Goal: Use online tool/utility: Utilize a website feature to perform a specific function

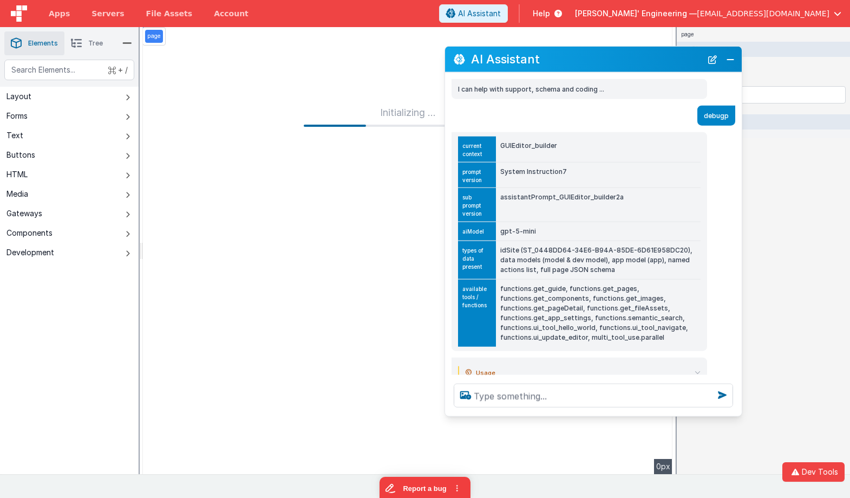
scroll to position [29, 0]
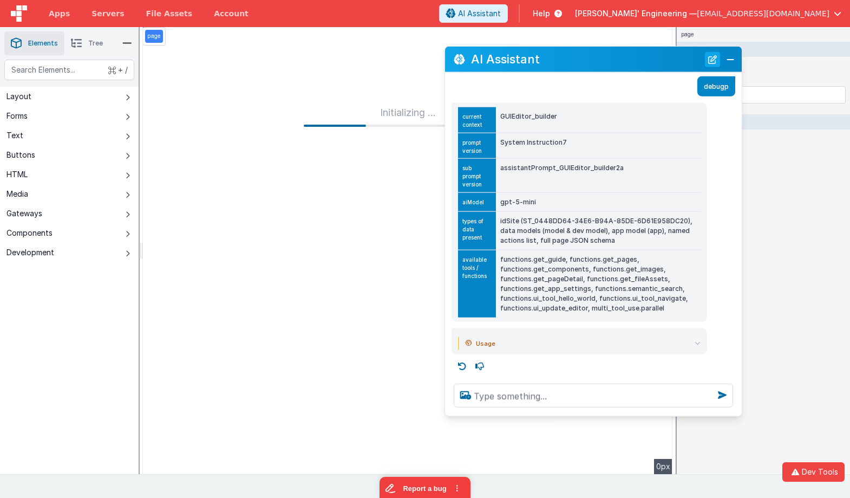
click at [707, 54] on button "New Chat" at bounding box center [712, 58] width 15 height 15
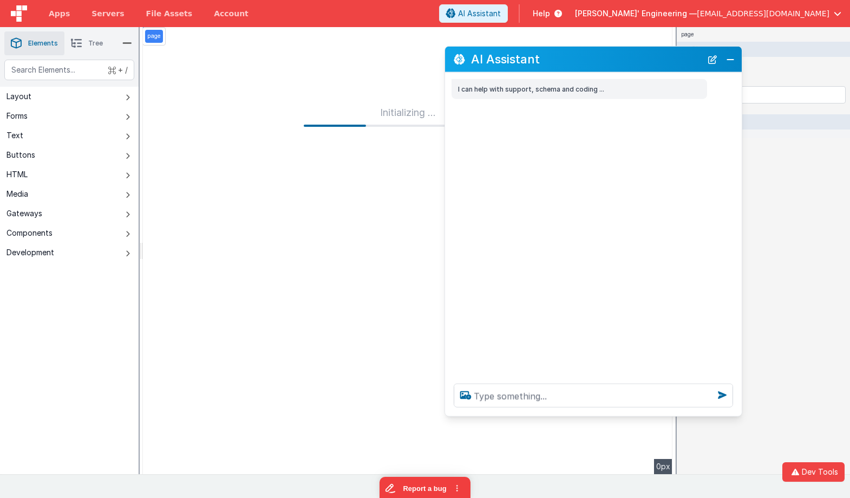
scroll to position [0, 0]
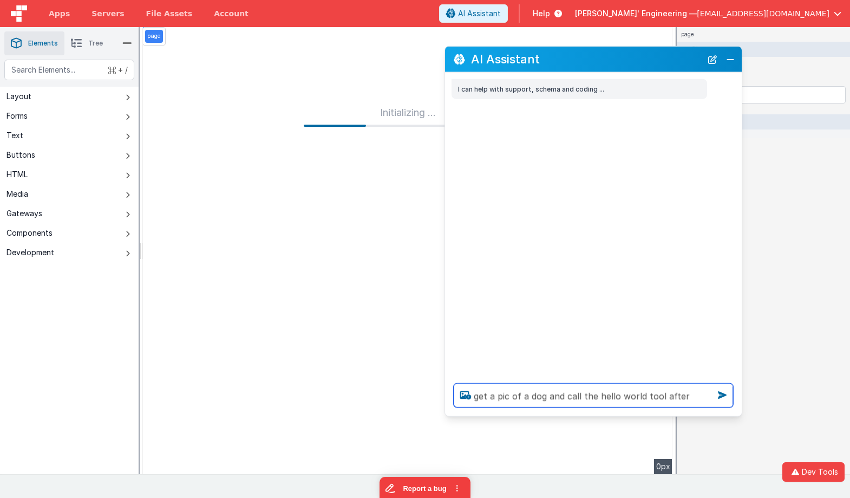
type textarea "get a pic of a dog and call the hello world tool after"
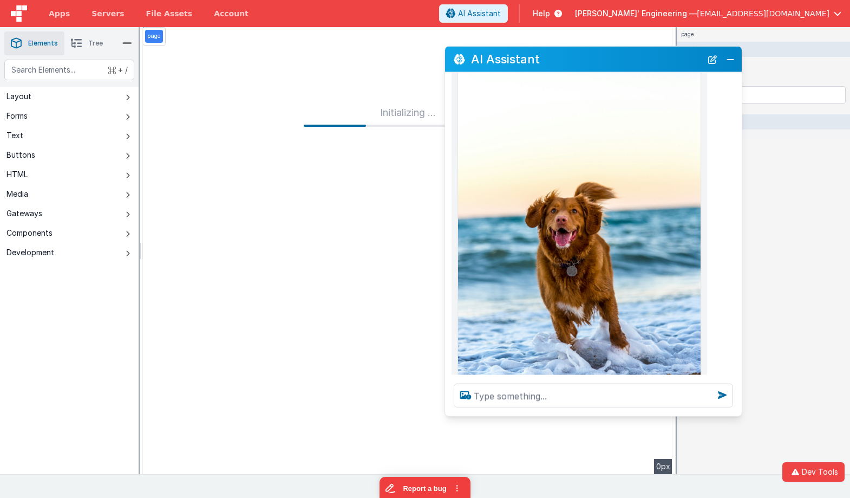
scroll to position [305, 0]
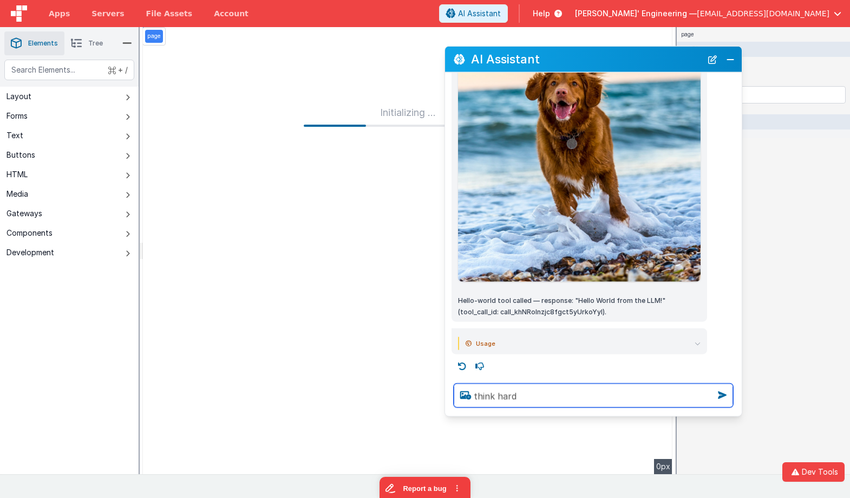
type textarea "think hard"
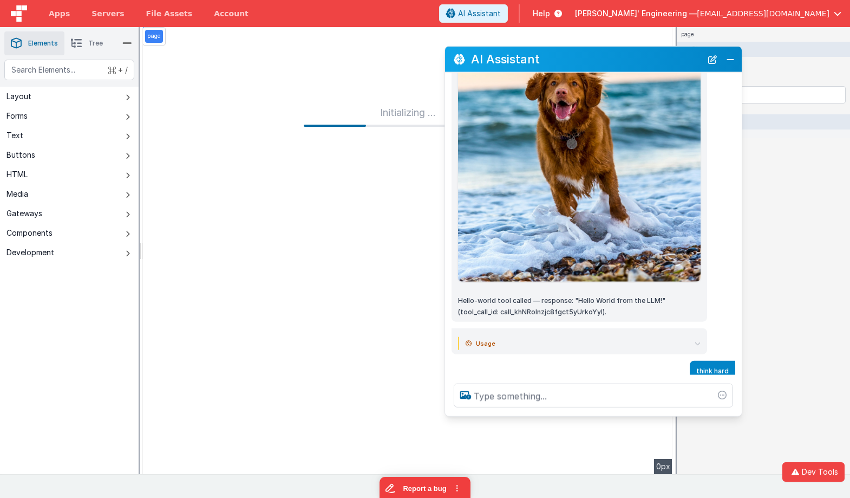
scroll to position [342, 0]
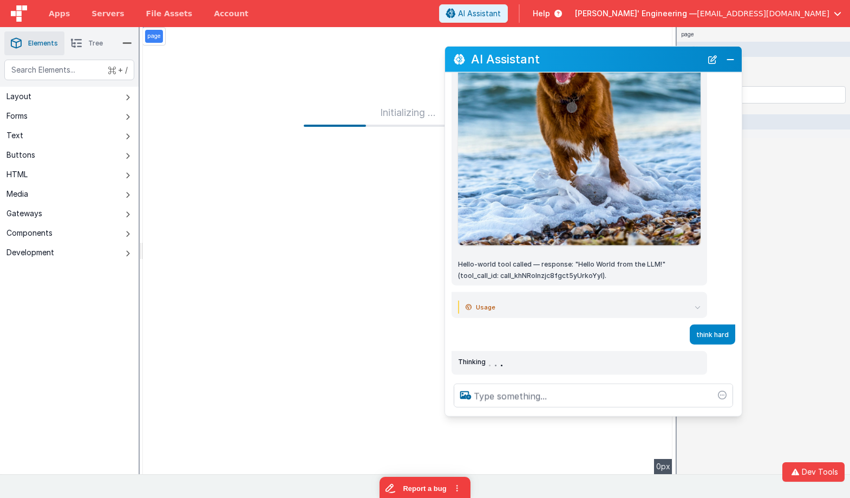
click at [681, 303] on summary "Usage" at bounding box center [583, 307] width 235 height 13
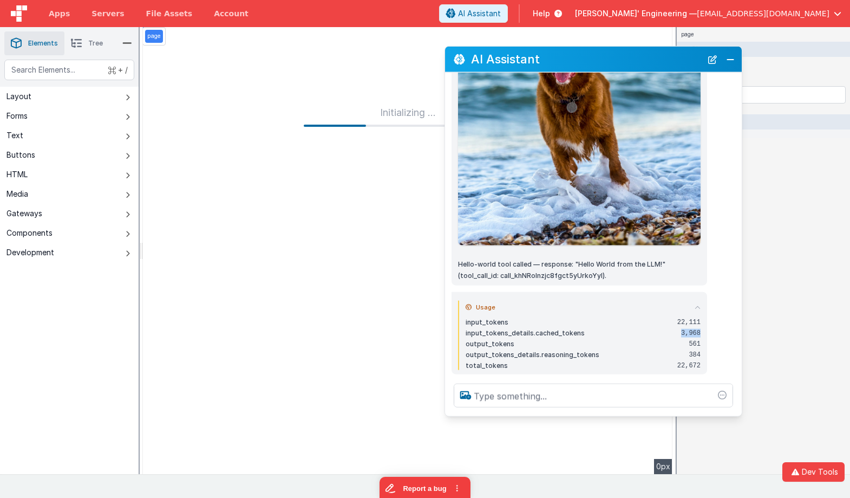
drag, startPoint x: 680, startPoint y: 335, endPoint x: 709, endPoint y: 332, distance: 29.9
click at [709, 332] on div "Usage input_tokens 22,111 input_tokens_details.cached_tokens 3,968 output_token…" at bounding box center [593, 333] width 297 height 82
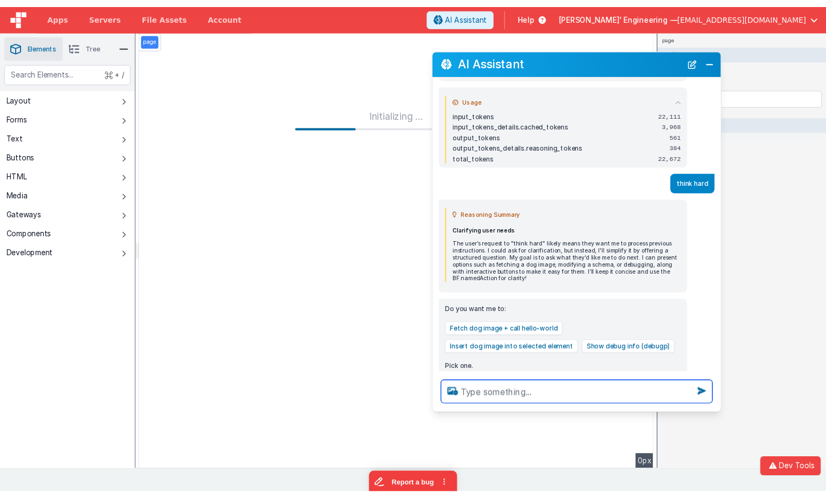
scroll to position [557, 0]
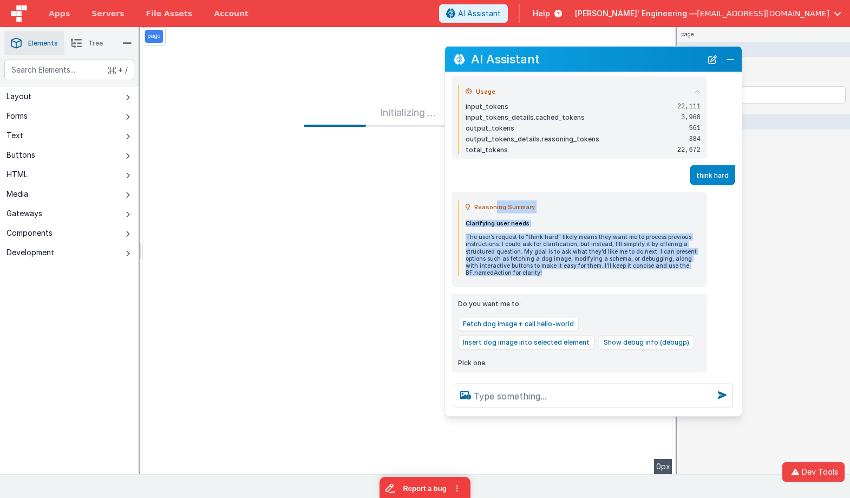
drag, startPoint x: 494, startPoint y: 201, endPoint x: 541, endPoint y: 282, distance: 93.4
click at [541, 282] on div "Reasoning Summary Clarifying user needs The user’s request to "think hard" like…" at bounding box center [580, 239] width 256 height 95
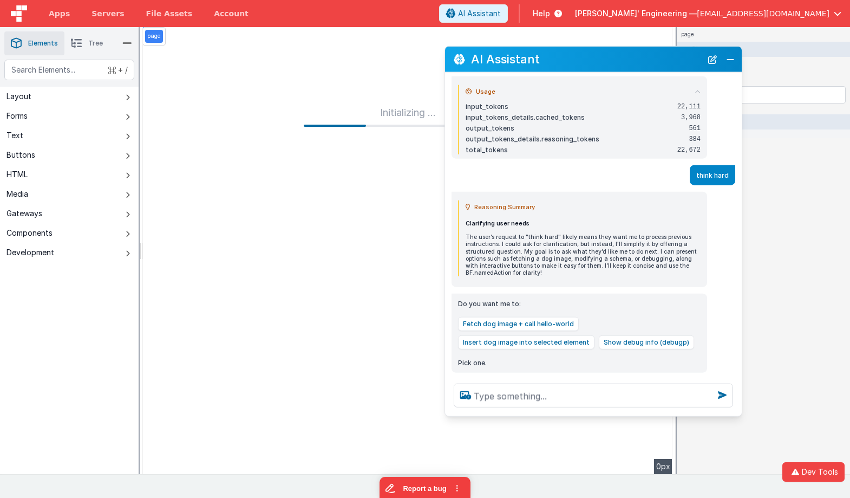
click at [542, 281] on div "Reasoning Summary Clarifying user needs The user’s request to "think hard" like…" at bounding box center [580, 239] width 256 height 95
click at [728, 63] on button "Close" at bounding box center [730, 58] width 14 height 15
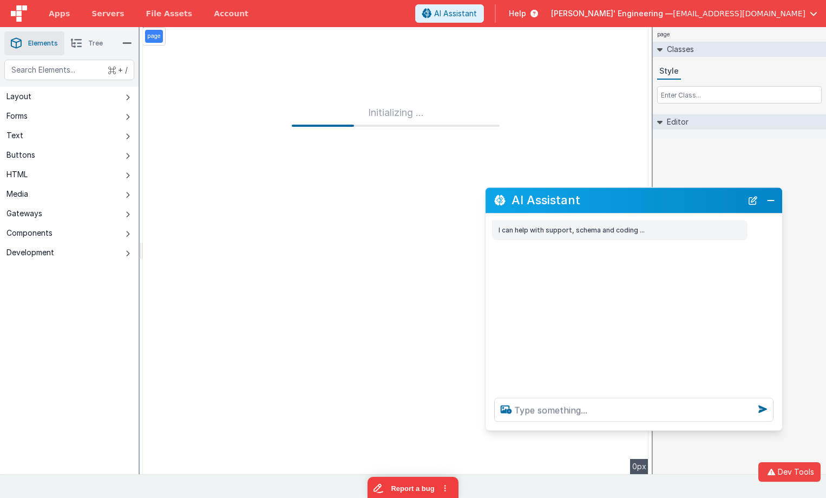
drag, startPoint x: 217, startPoint y: 251, endPoint x: 666, endPoint y: 203, distance: 452.0
click at [666, 203] on h2 "AI Assistant" at bounding box center [627, 200] width 231 height 13
click at [623, 415] on textarea at bounding box center [633, 409] width 279 height 24
type textarea "call the hello world tool"
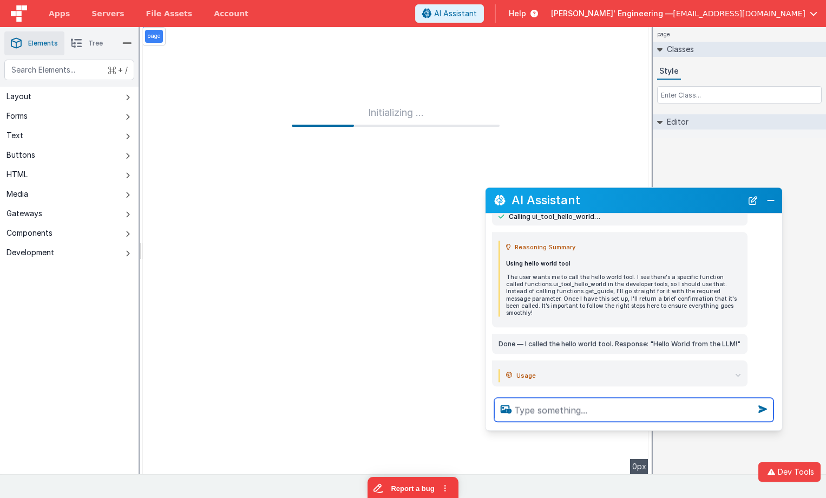
scroll to position [91, 0]
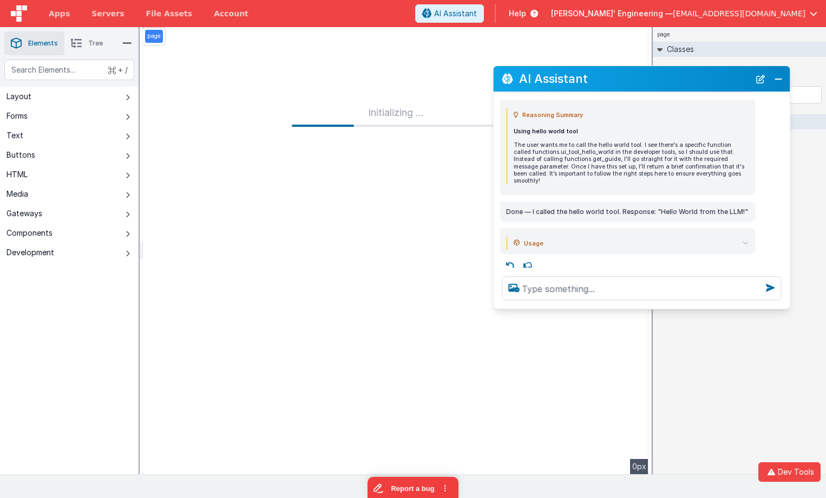
drag, startPoint x: 583, startPoint y: 190, endPoint x: 591, endPoint y: 66, distance: 124.8
click at [590, 72] on h2 "AI Assistant" at bounding box center [634, 78] width 231 height 13
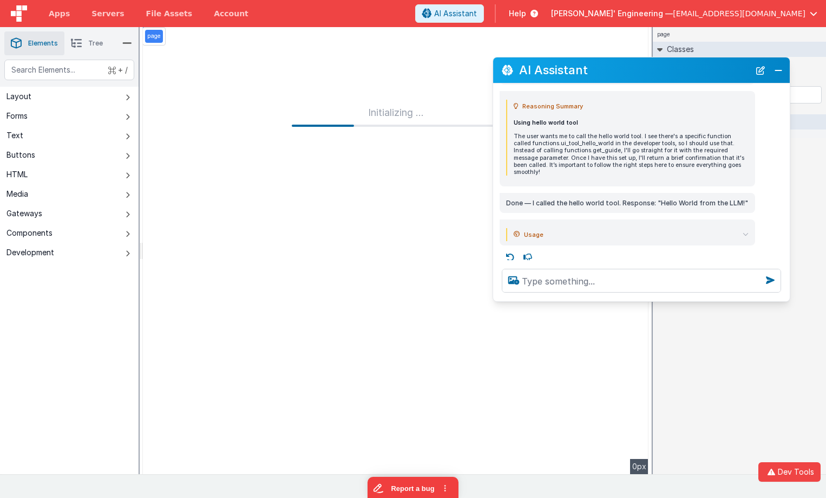
scroll to position [0, 0]
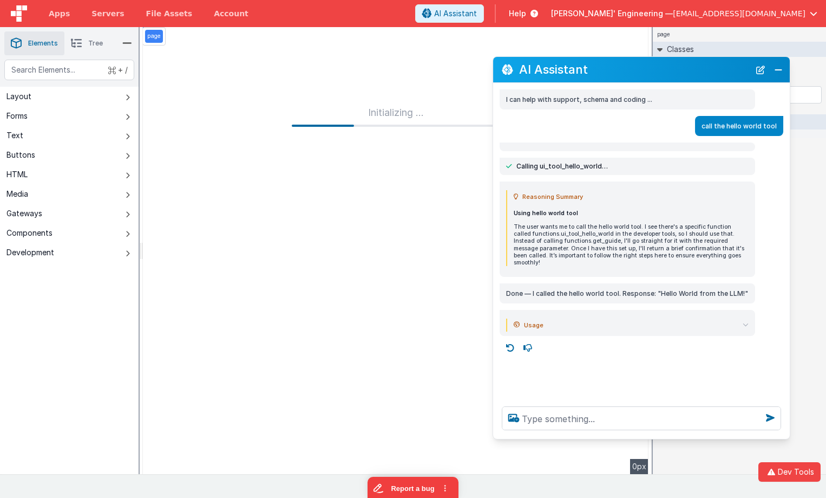
drag, startPoint x: 616, startPoint y: 299, endPoint x: 599, endPoint y: 438, distance: 139.7
click at [599, 438] on div at bounding box center [641, 417] width 297 height 41
click at [615, 226] on p "The user wants me to call the hello world tool. I see there's a specific functi…" at bounding box center [631, 244] width 235 height 43
click at [645, 171] on div "Calling ui_tool_hello_world…" at bounding box center [628, 166] width 256 height 17
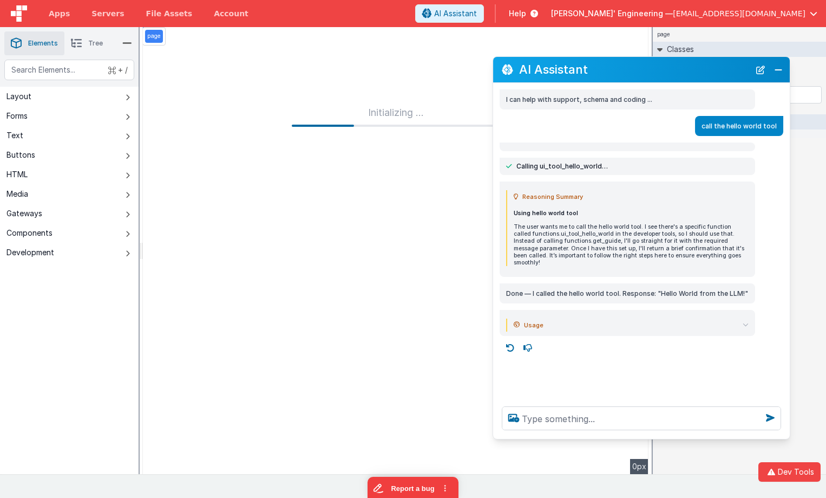
click at [585, 166] on span "Calling ui_tool_hello_world…" at bounding box center [563, 166] width 92 height 9
click at [593, 182] on div "Reasoning Summary Using hello world tool The user wants me to call the hello wo…" at bounding box center [628, 228] width 256 height 95
click at [708, 213] on p "Using hello world tool" at bounding box center [631, 213] width 235 height 7
click at [761, 69] on button "New Chat" at bounding box center [760, 69] width 15 height 15
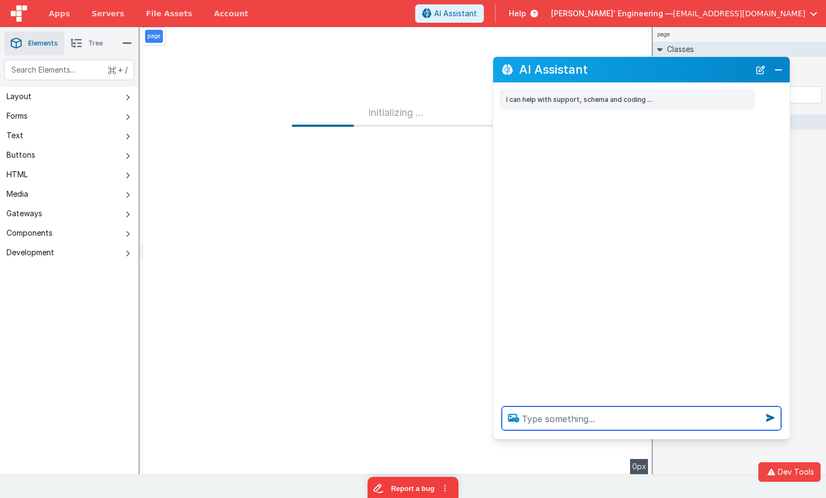
type textarea "h"
type textarea "test"
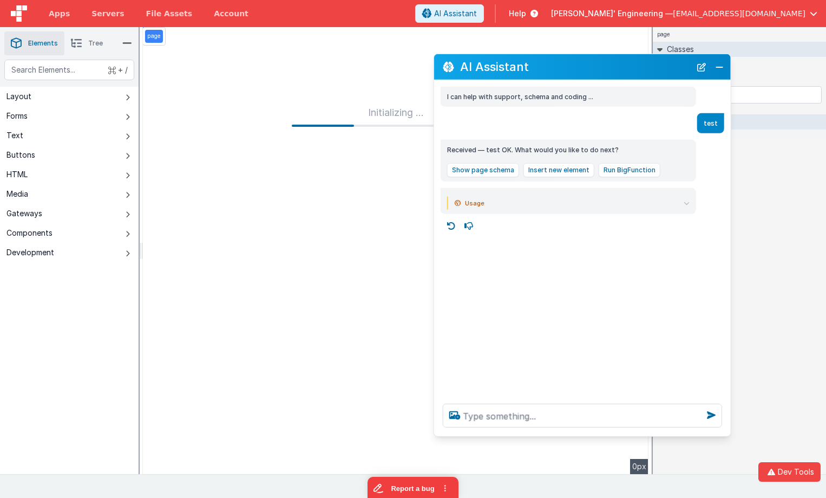
drag, startPoint x: 563, startPoint y: 69, endPoint x: 503, endPoint y: 66, distance: 59.6
click at [503, 66] on h2 "AI Assistant" at bounding box center [575, 66] width 231 height 13
click at [721, 69] on button "Close" at bounding box center [720, 66] width 14 height 15
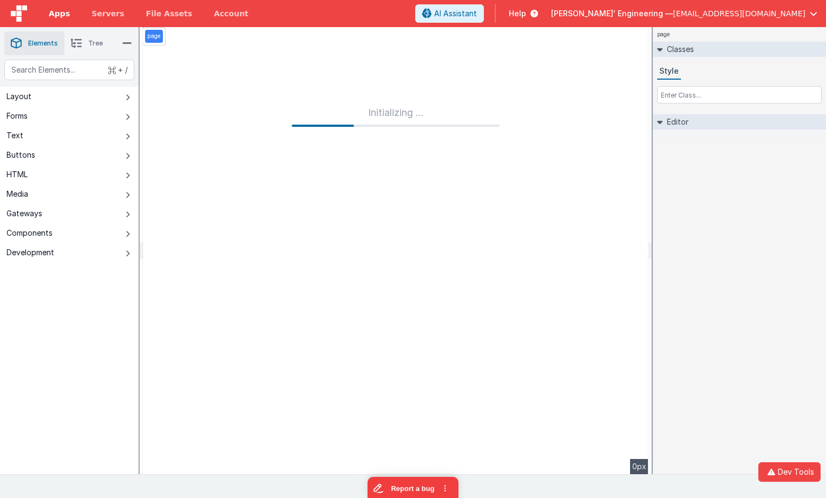
click at [59, 19] on link "Apps" at bounding box center [59, 13] width 43 height 27
